Goal: Transaction & Acquisition: Purchase product/service

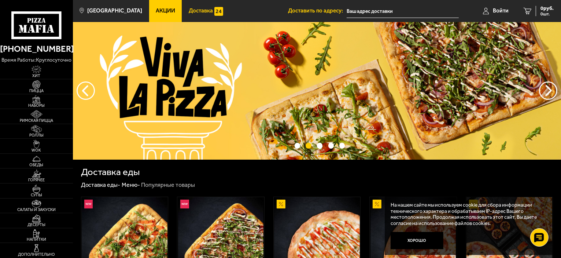
click at [194, 14] on span "Доставка" at bounding box center [201, 10] width 24 height 5
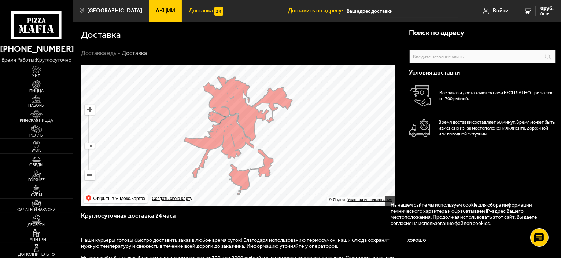
click at [36, 86] on img at bounding box center [36, 84] width 22 height 8
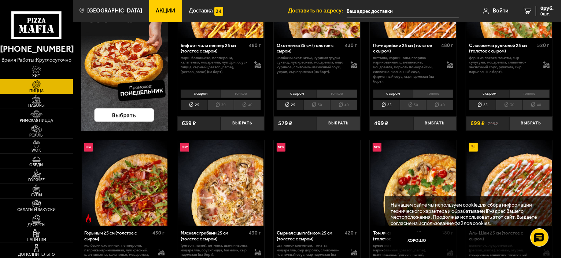
scroll to position [110, 0]
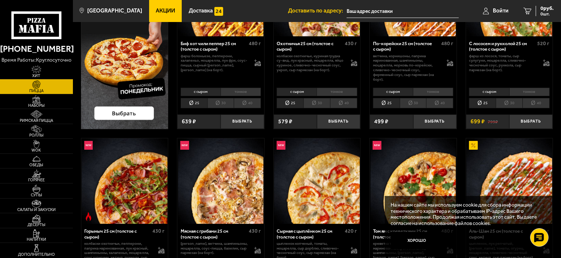
click at [249, 105] on li "40" at bounding box center [247, 103] width 27 height 10
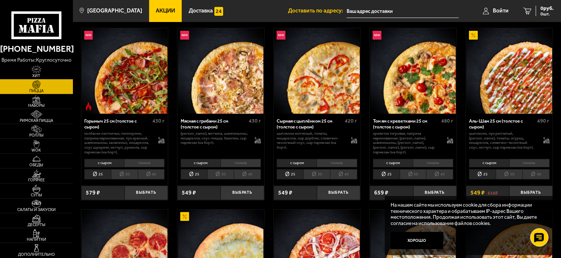
click at [250, 177] on li "40" at bounding box center [247, 174] width 27 height 10
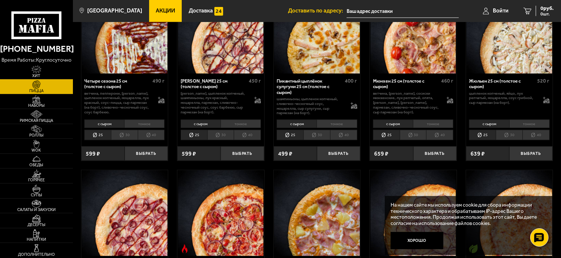
scroll to position [1210, 0]
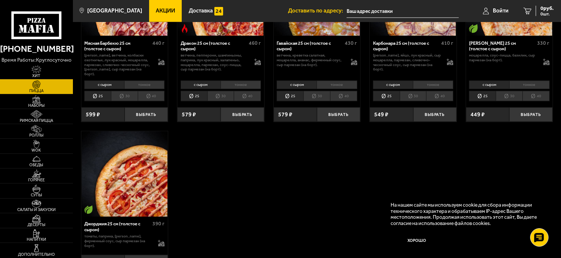
click at [246, 92] on li "40" at bounding box center [247, 96] width 27 height 10
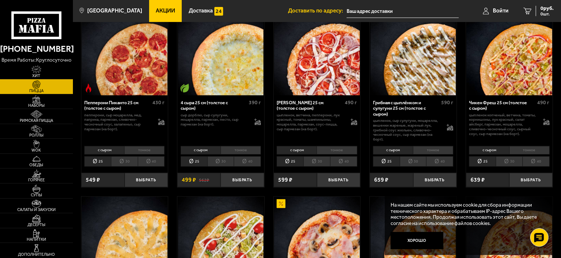
scroll to position [367, 0]
